Goal: Information Seeking & Learning: Learn about a topic

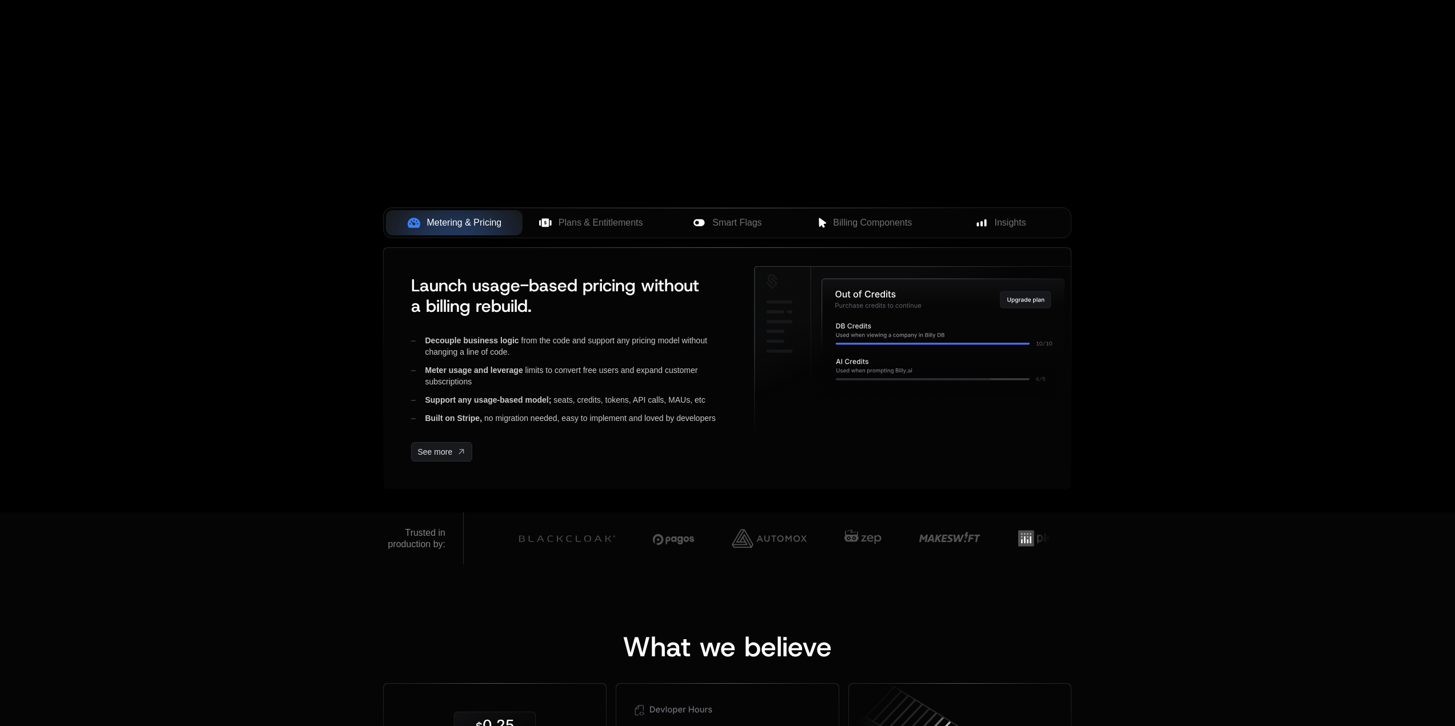
scroll to position [171, 0]
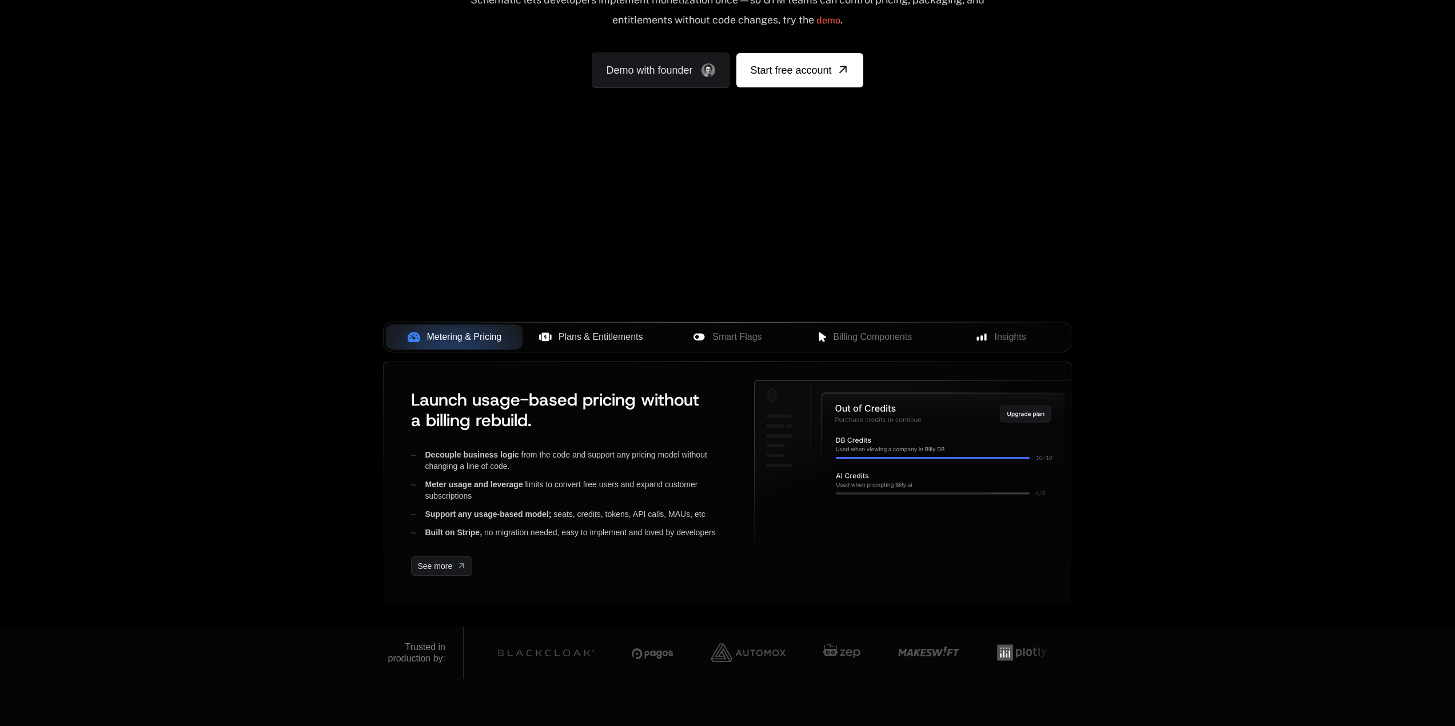
click at [604, 326] on button "Plans & Entitlements" at bounding box center [590, 337] width 137 height 25
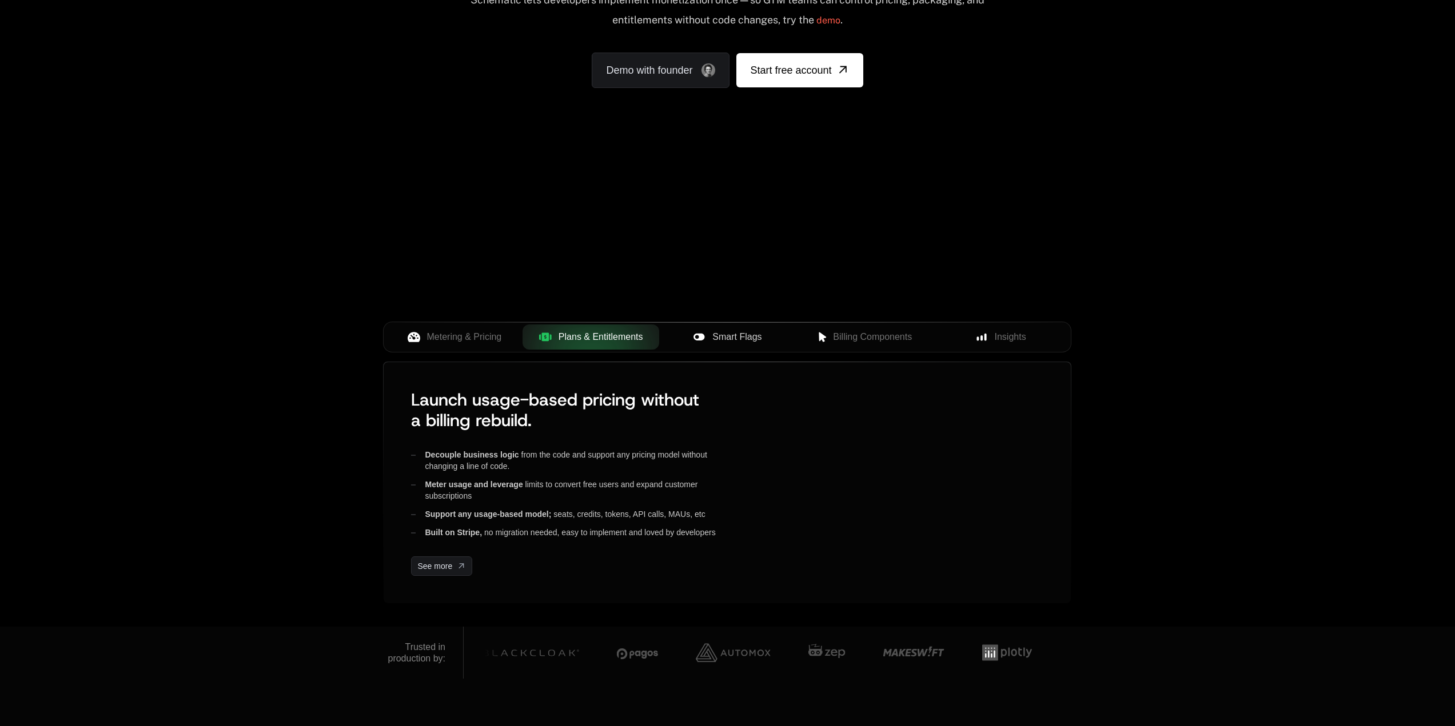
click at [716, 338] on span "Smart Flags" at bounding box center [736, 337] width 49 height 14
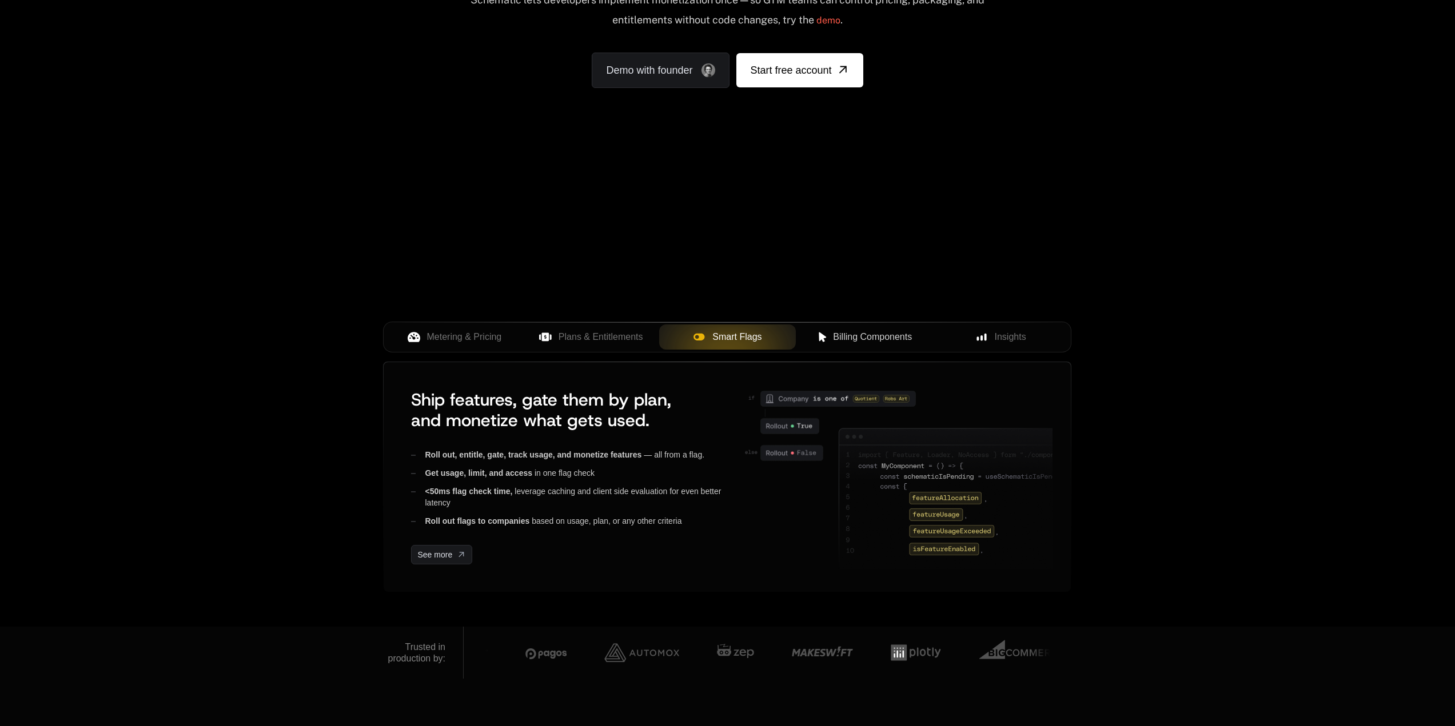
click at [840, 341] on span "Billing Components" at bounding box center [872, 337] width 79 height 14
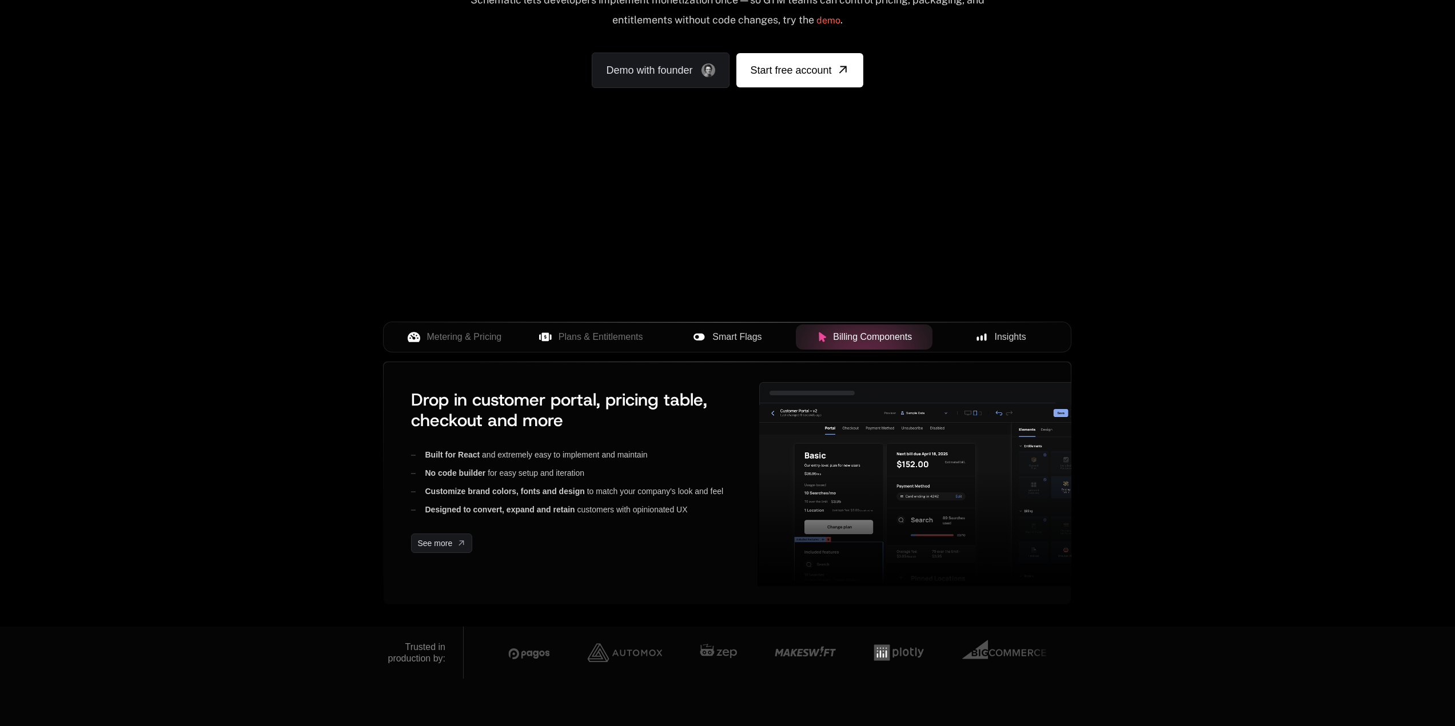
click at [1004, 344] on span "Insights" at bounding box center [1010, 337] width 31 height 14
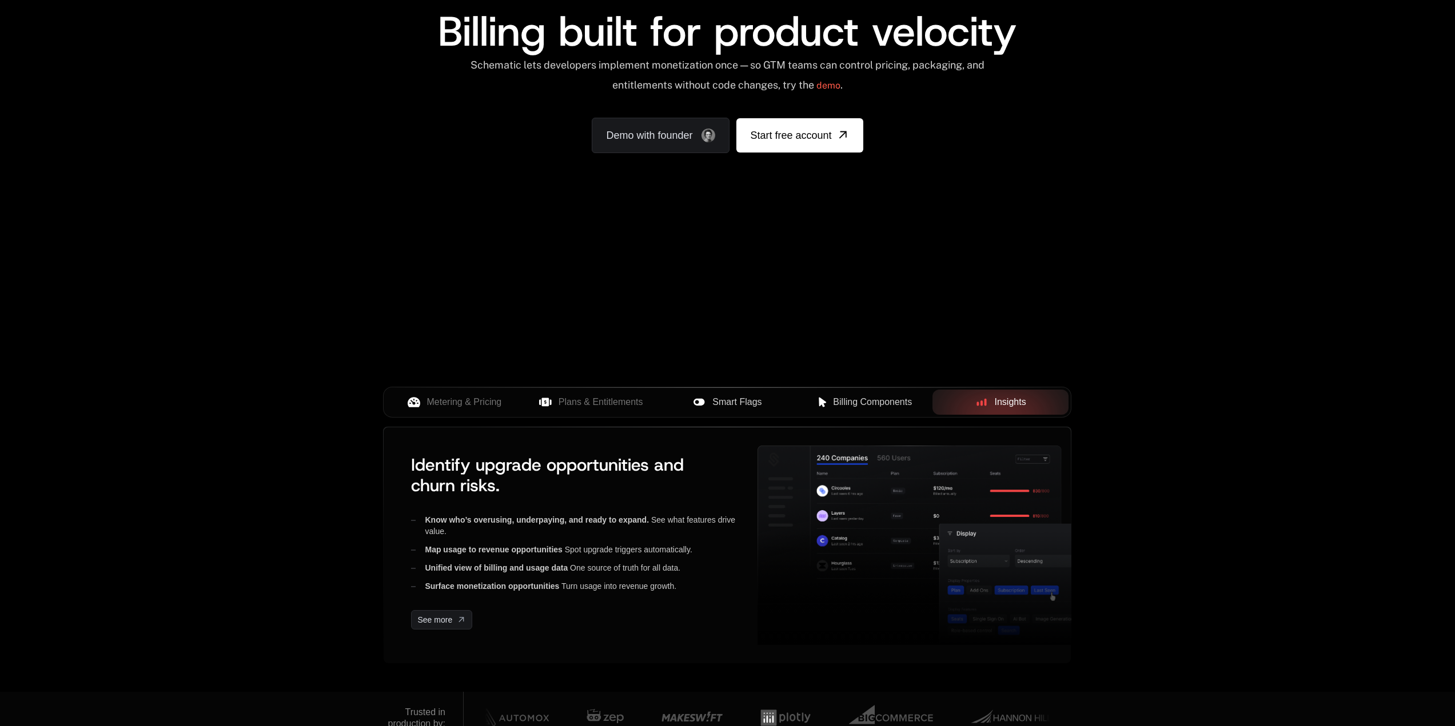
scroll to position [0, 0]
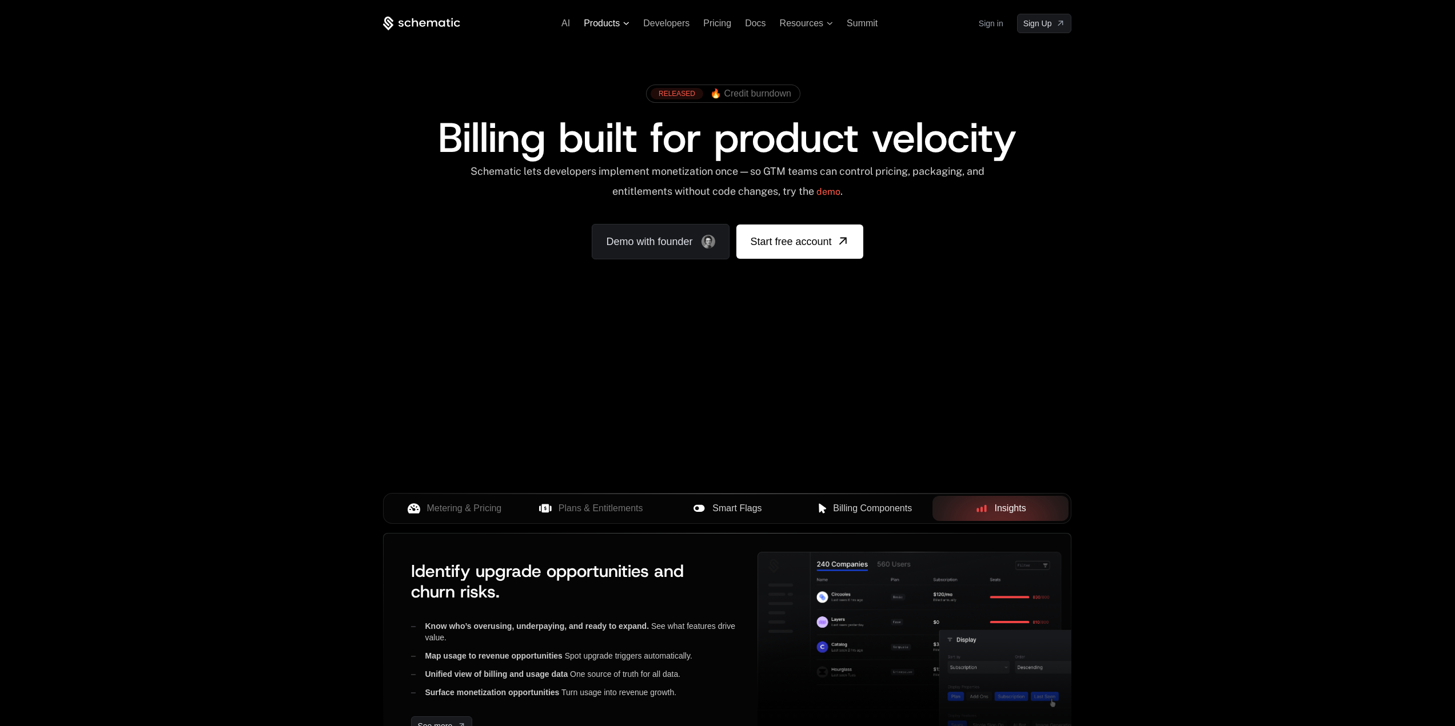
click at [598, 23] on span "Products" at bounding box center [602, 23] width 36 height 10
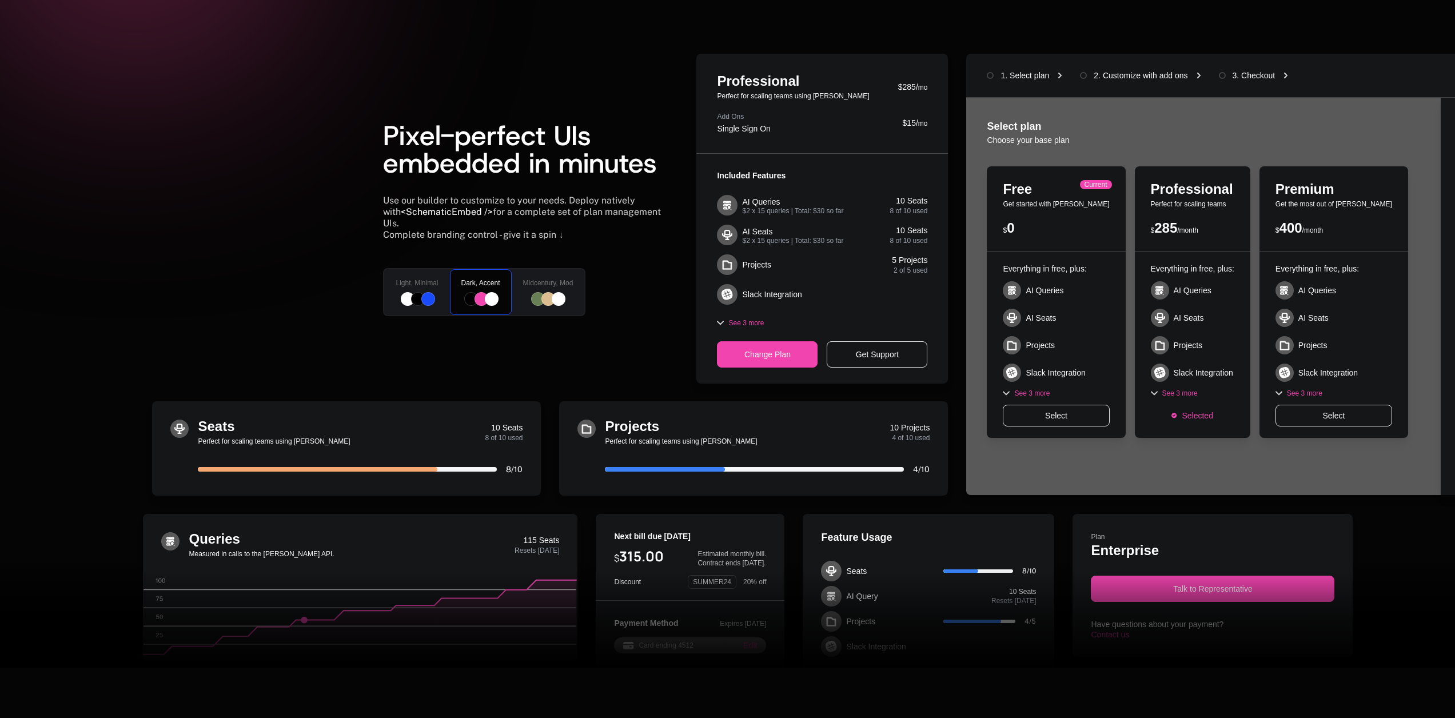
scroll to position [286, 0]
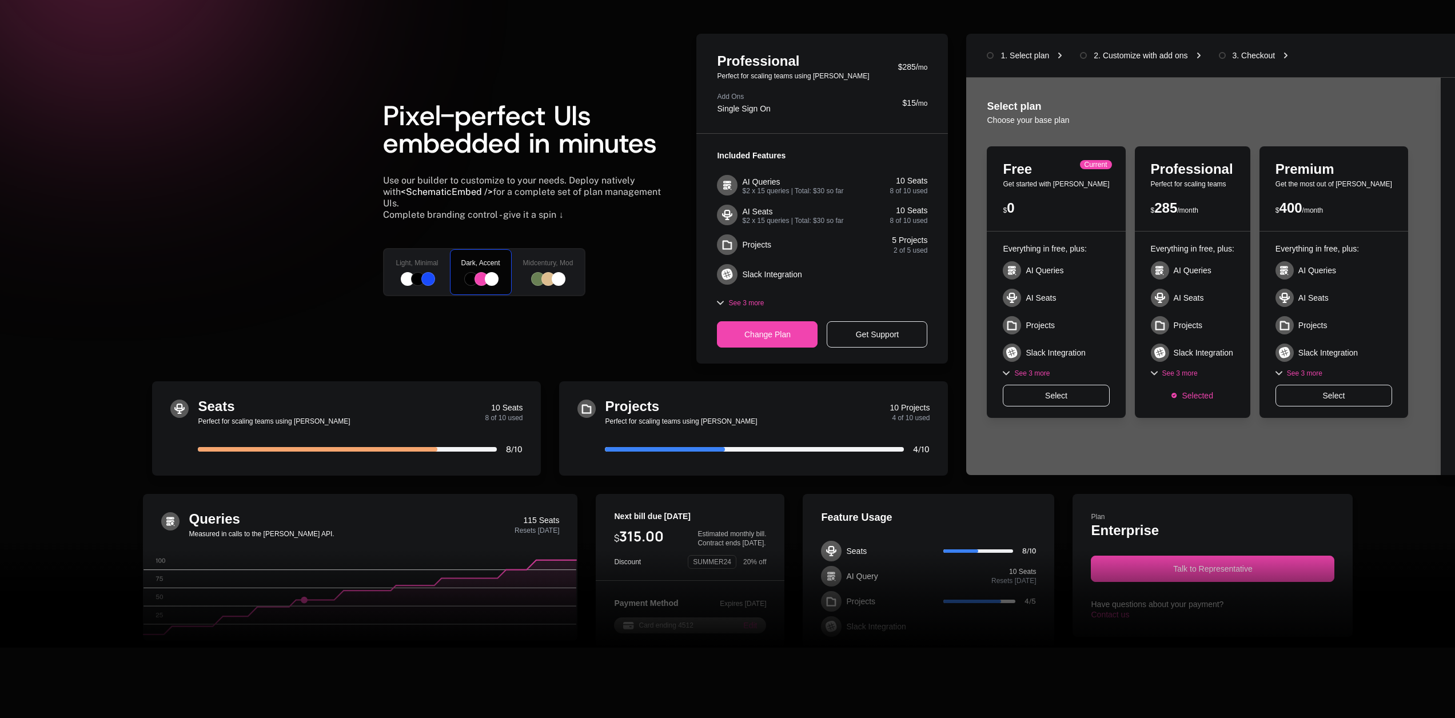
click at [565, 264] on div "Midcentury, Mod" at bounding box center [547, 272] width 75 height 48
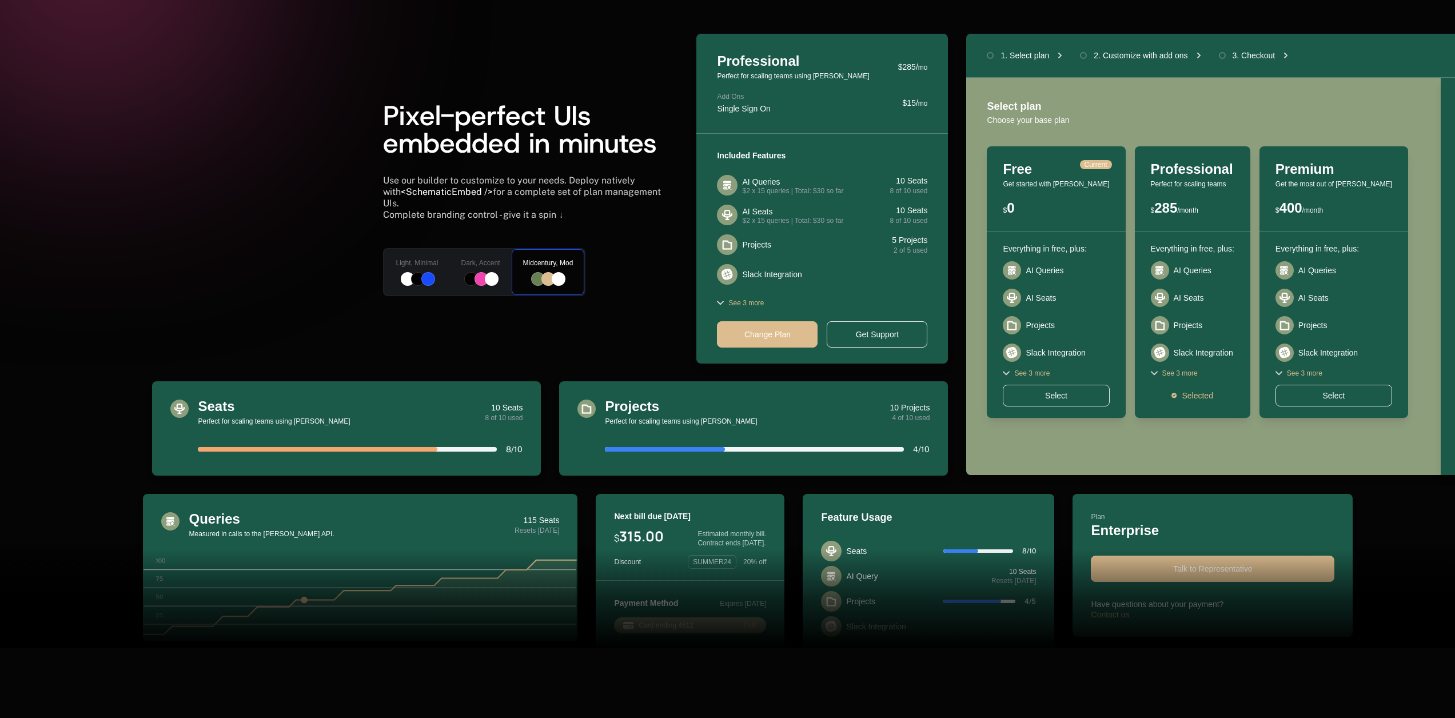
click at [422, 272] on div at bounding box center [428, 279] width 14 height 14
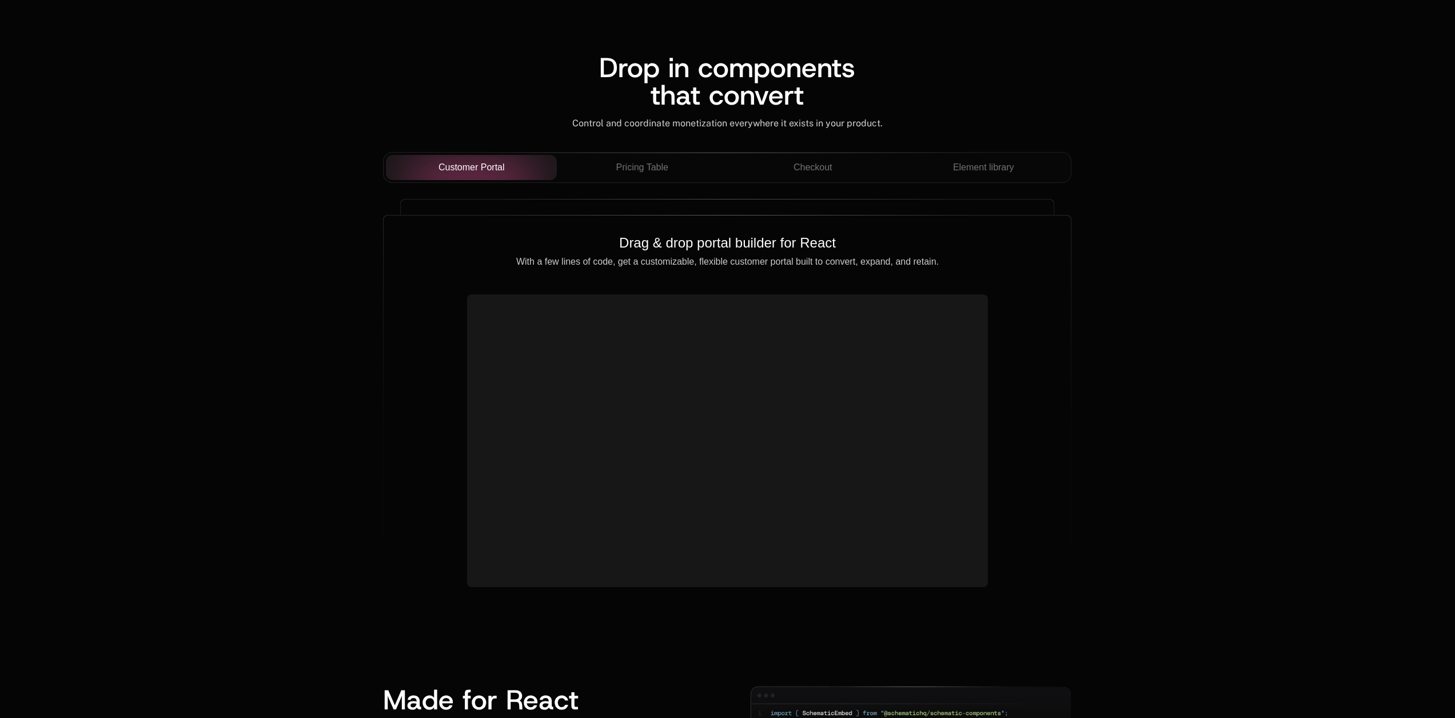
scroll to position [972, 0]
click at [630, 166] on span "Pricing Table" at bounding box center [642, 167] width 52 height 14
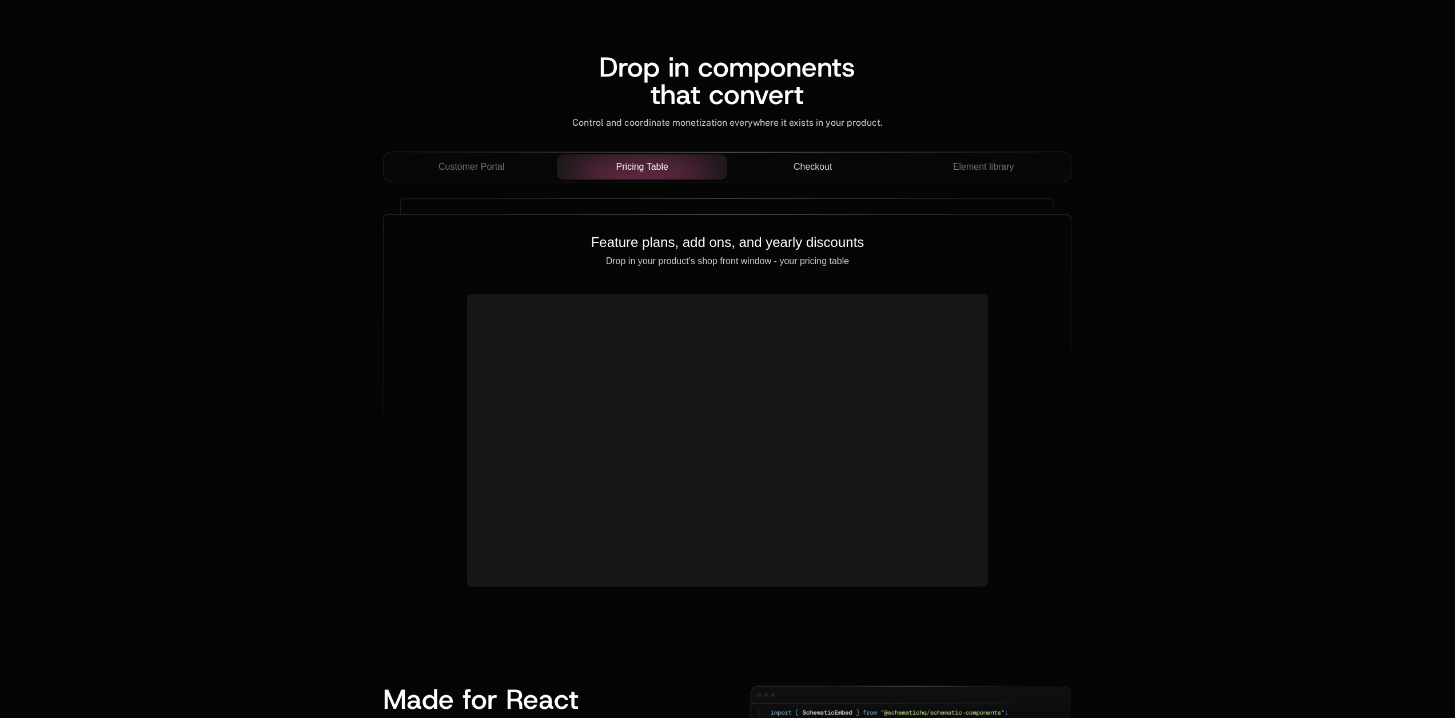
click at [831, 170] on span "Checkout" at bounding box center [812, 167] width 39 height 14
click at [993, 174] on button "Element library" at bounding box center [983, 166] width 171 height 25
click at [878, 168] on div "Checkout" at bounding box center [812, 167] width 153 height 14
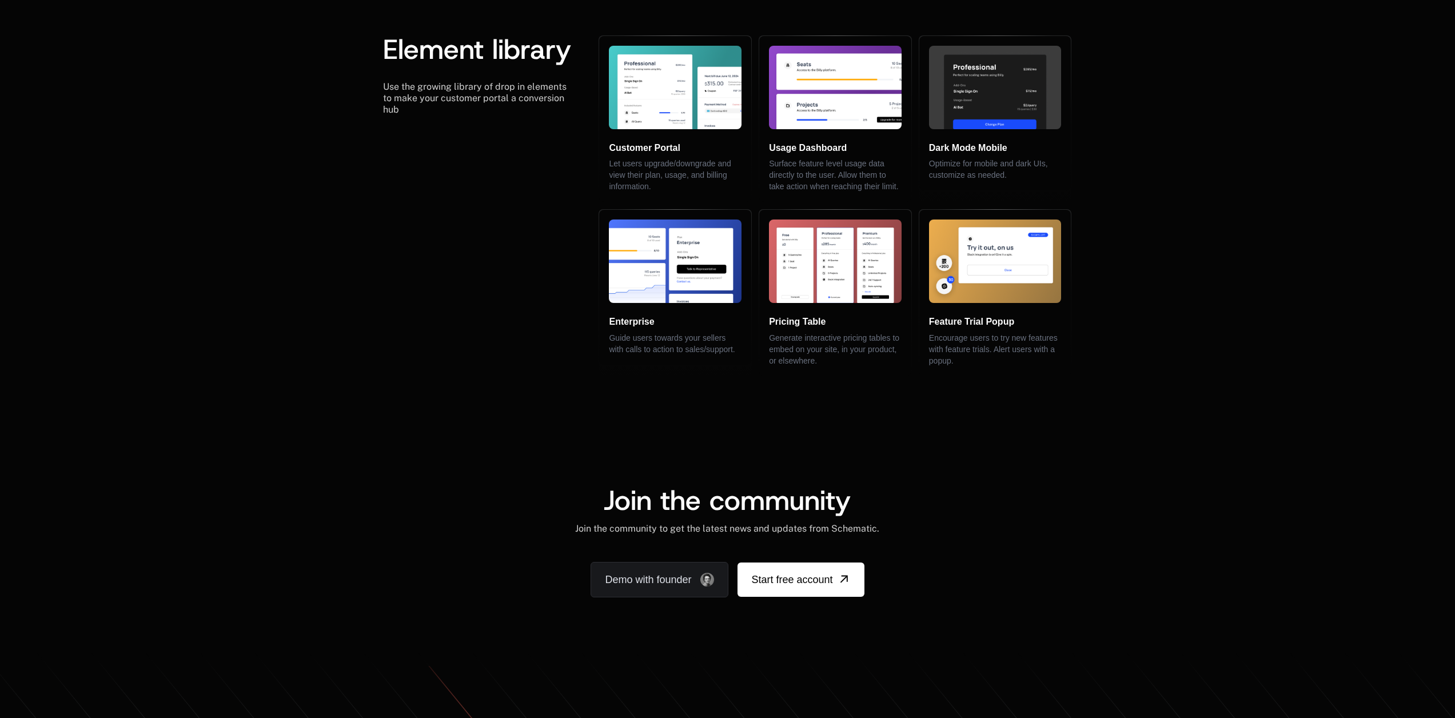
scroll to position [0, 0]
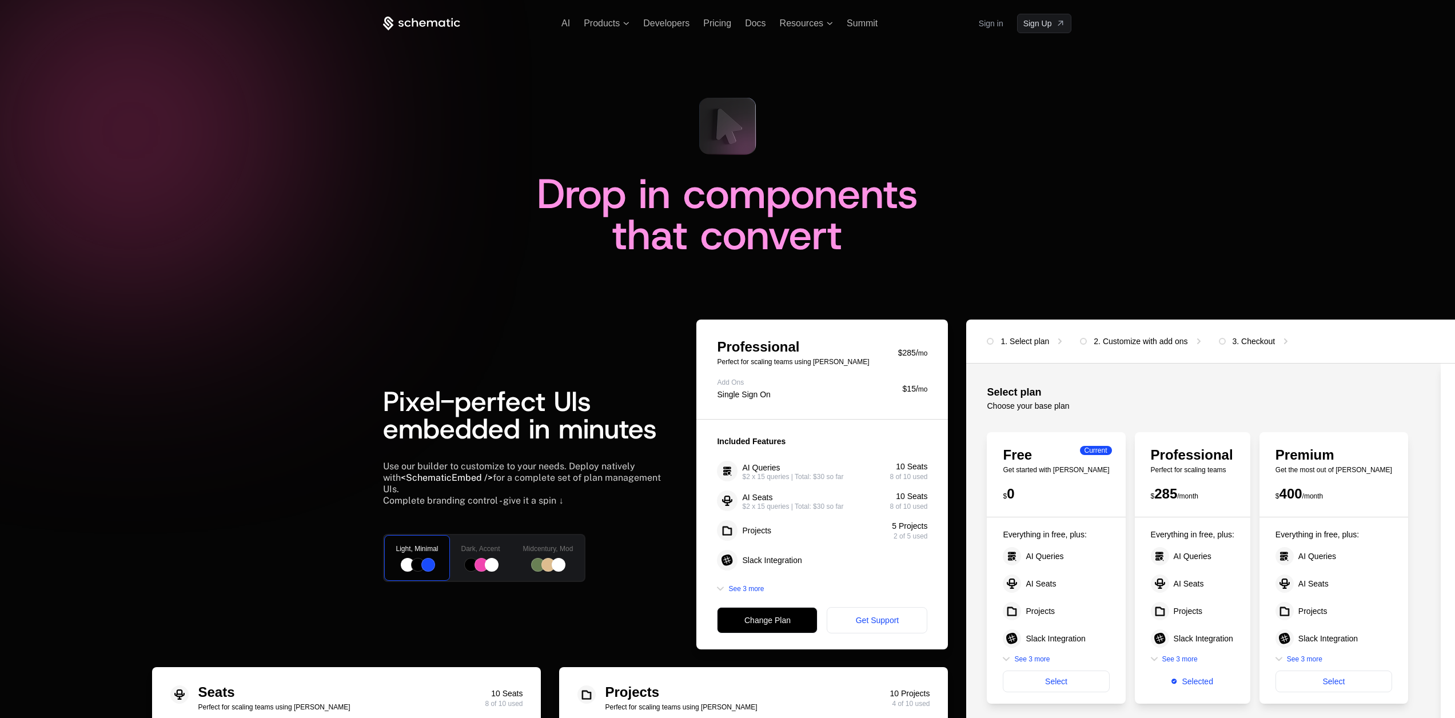
click at [725, 31] on div "AI Products Developers Pricing Docs Resources Summit Sign in Sign Up" at bounding box center [727, 23] width 688 height 19
click at [720, 27] on span "Pricing" at bounding box center [717, 23] width 28 height 10
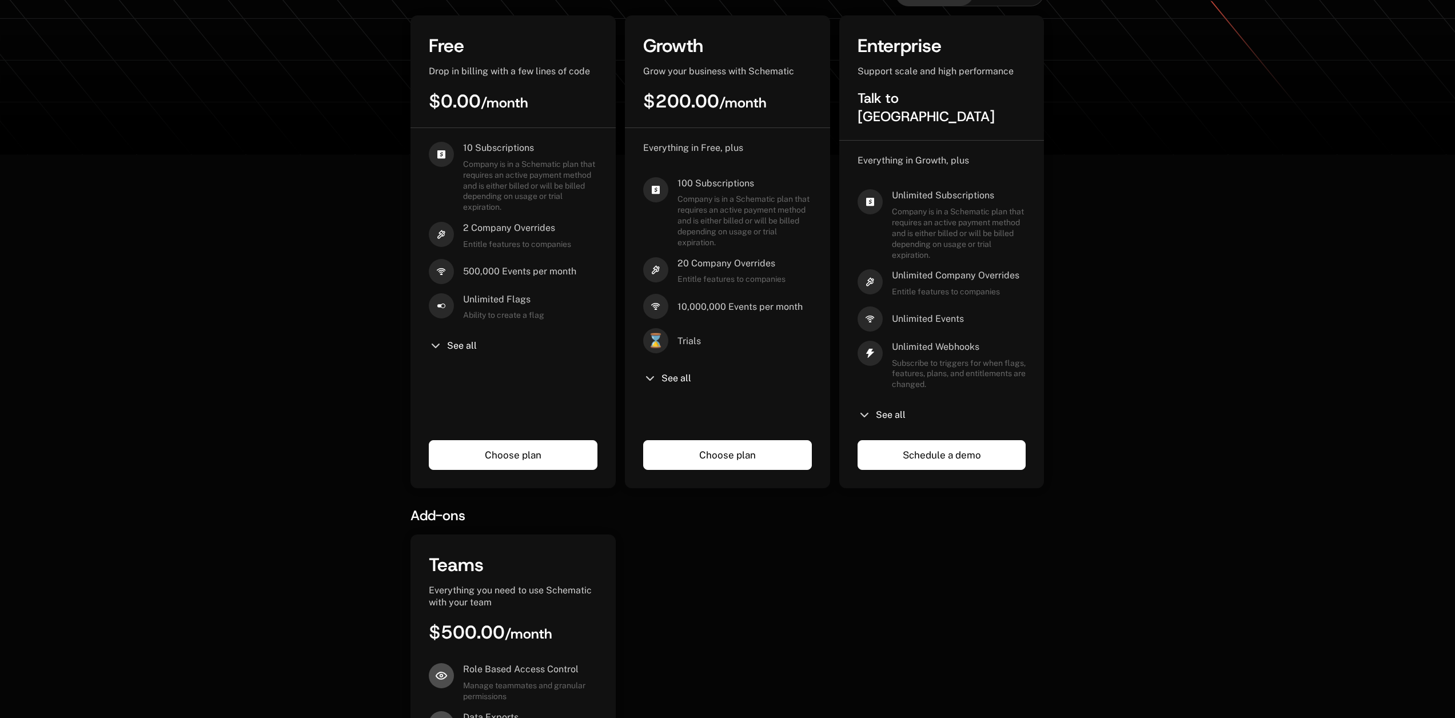
scroll to position [514, 0]
